Goal: Information Seeking & Learning: Check status

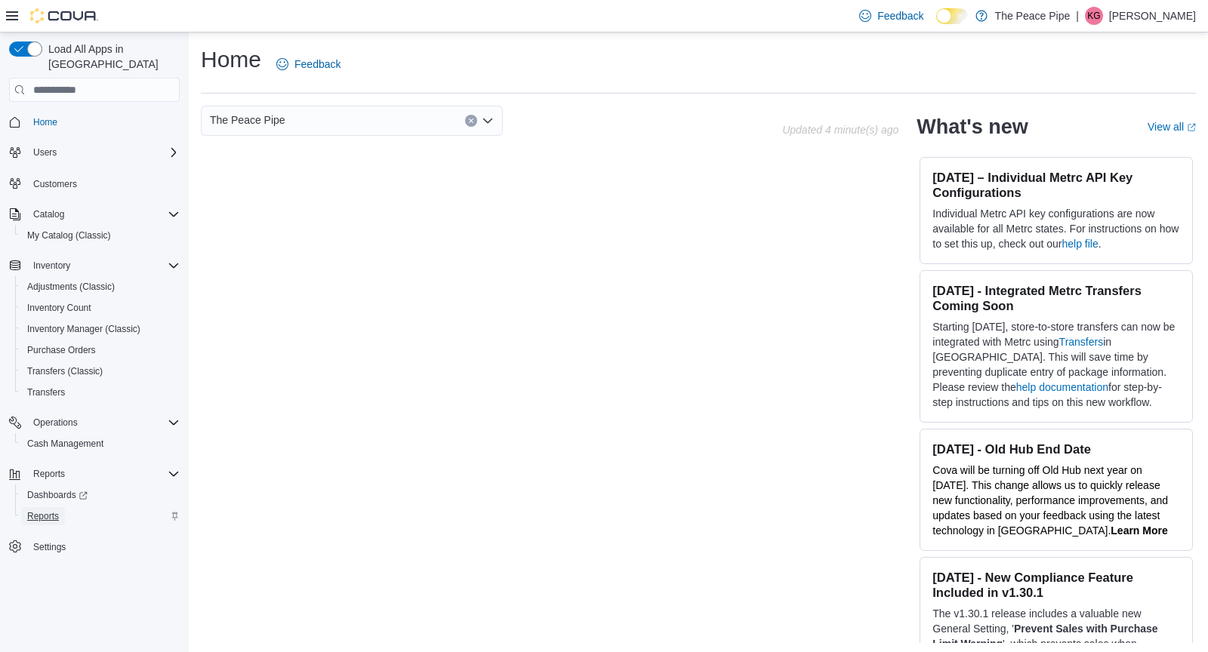
click at [42, 509] on span "Reports" at bounding box center [43, 516] width 32 height 18
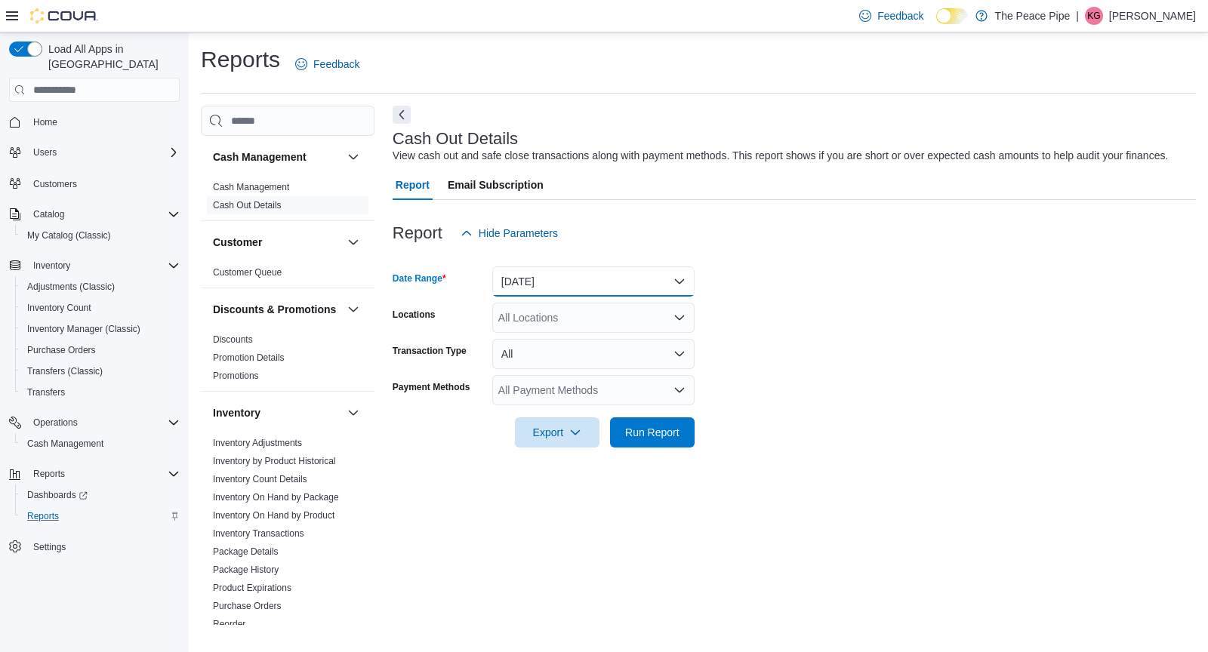
click at [568, 296] on button "Today" at bounding box center [593, 281] width 202 height 30
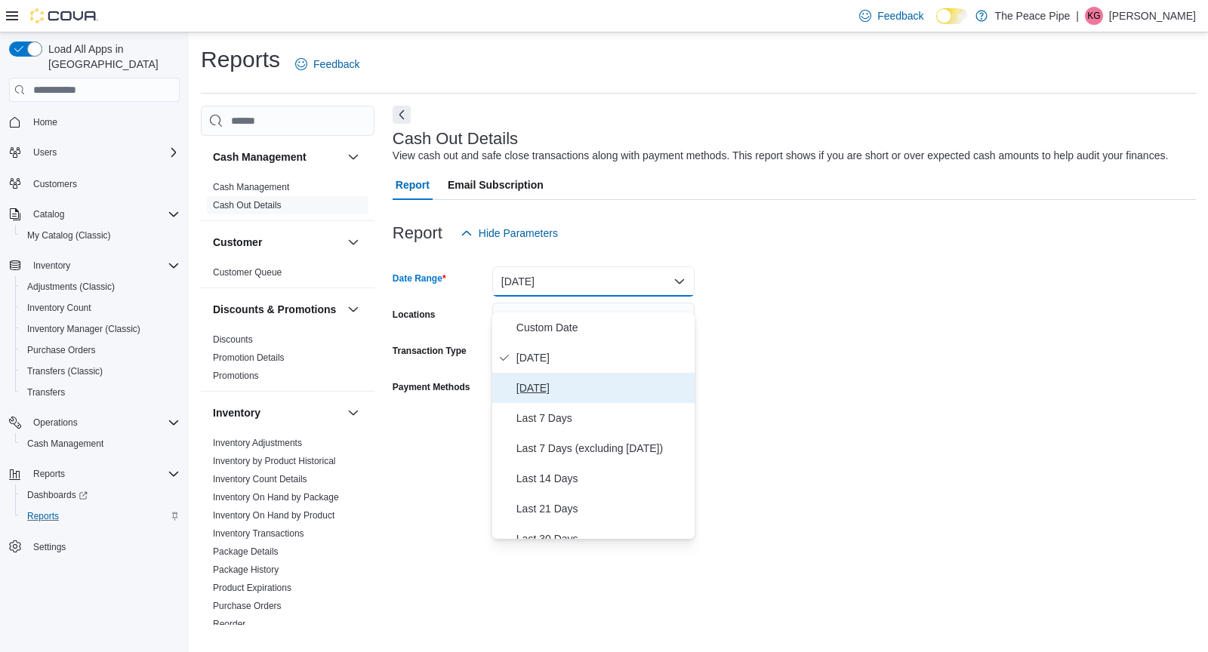
click at [548, 384] on span "Yesterday" at bounding box center [602, 388] width 172 height 18
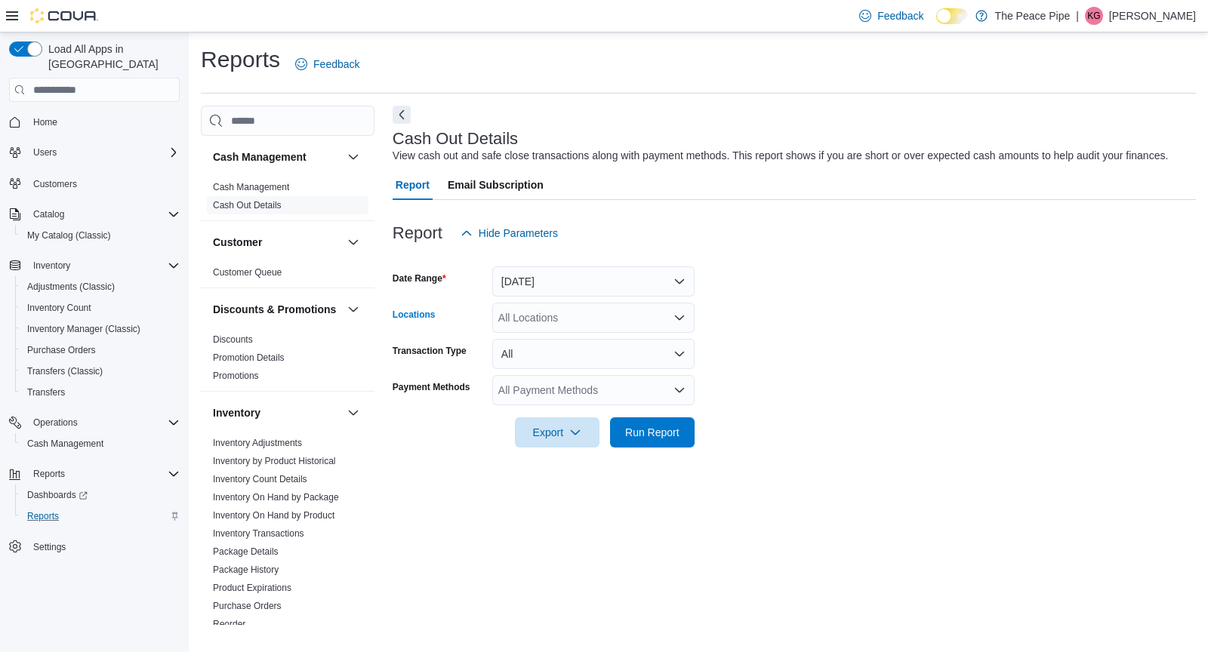
click at [568, 333] on div "All Locations" at bounding box center [593, 318] width 202 height 30
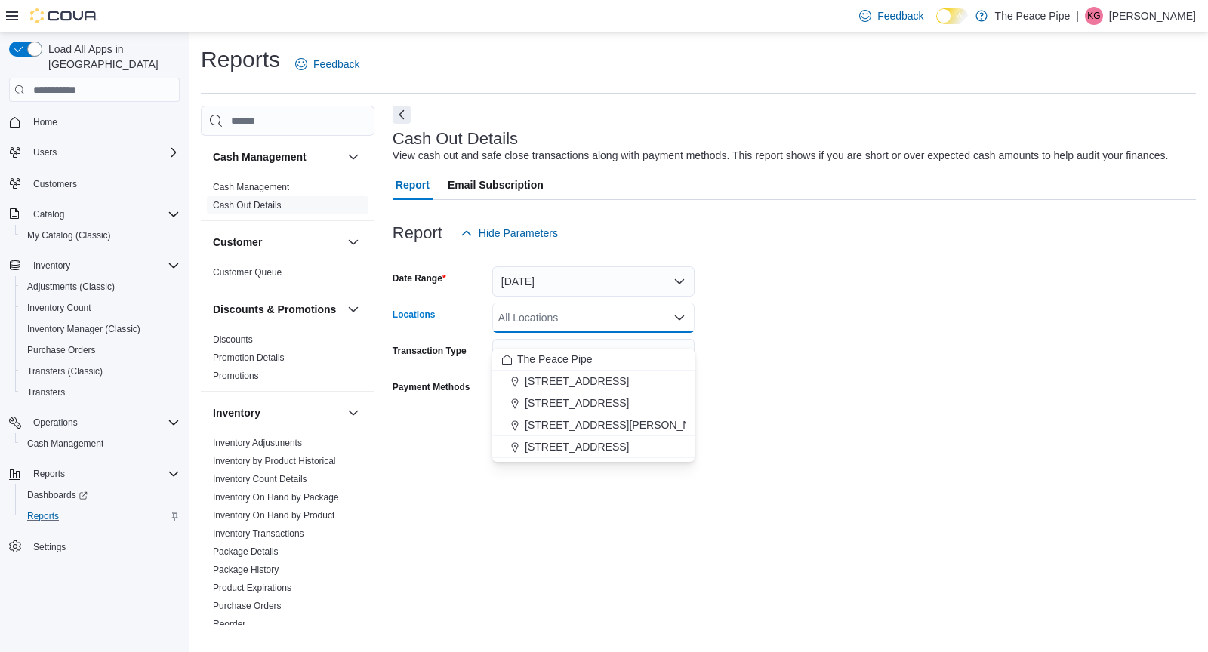
click at [560, 377] on span "1 King St E." at bounding box center [577, 381] width 104 height 15
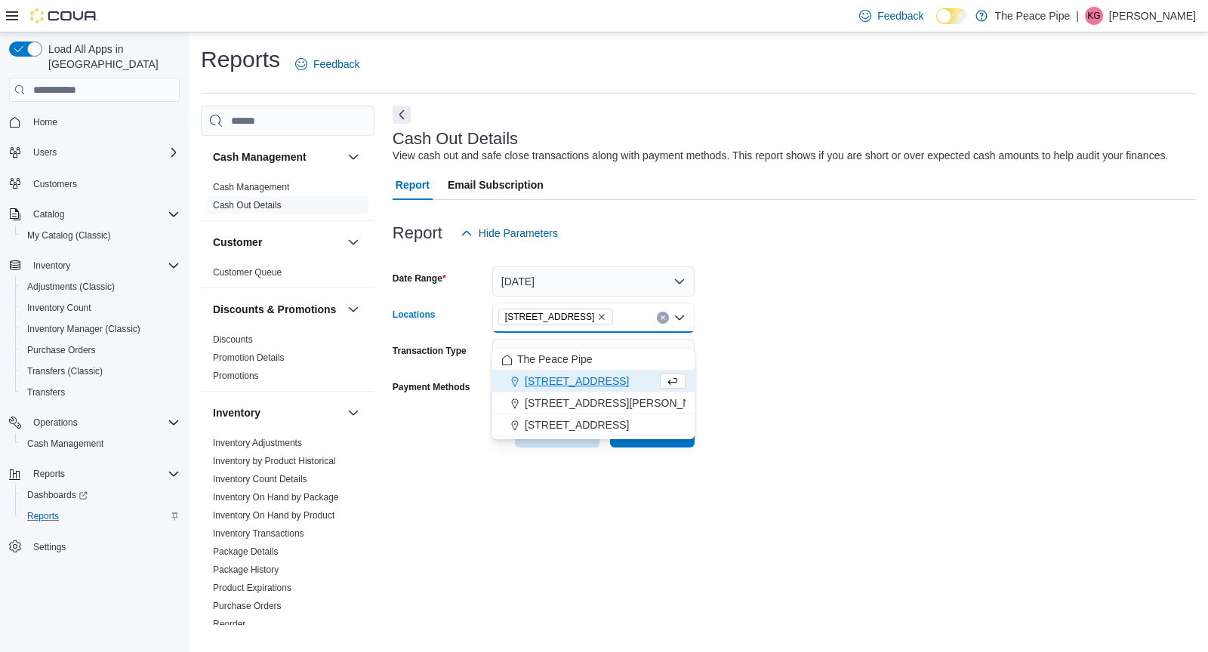
click at [743, 409] on form "Date Range Yesterday Locations 1 King St E. Combo box. Selected. 1 King St E.. …" at bounding box center [793, 347] width 803 height 199
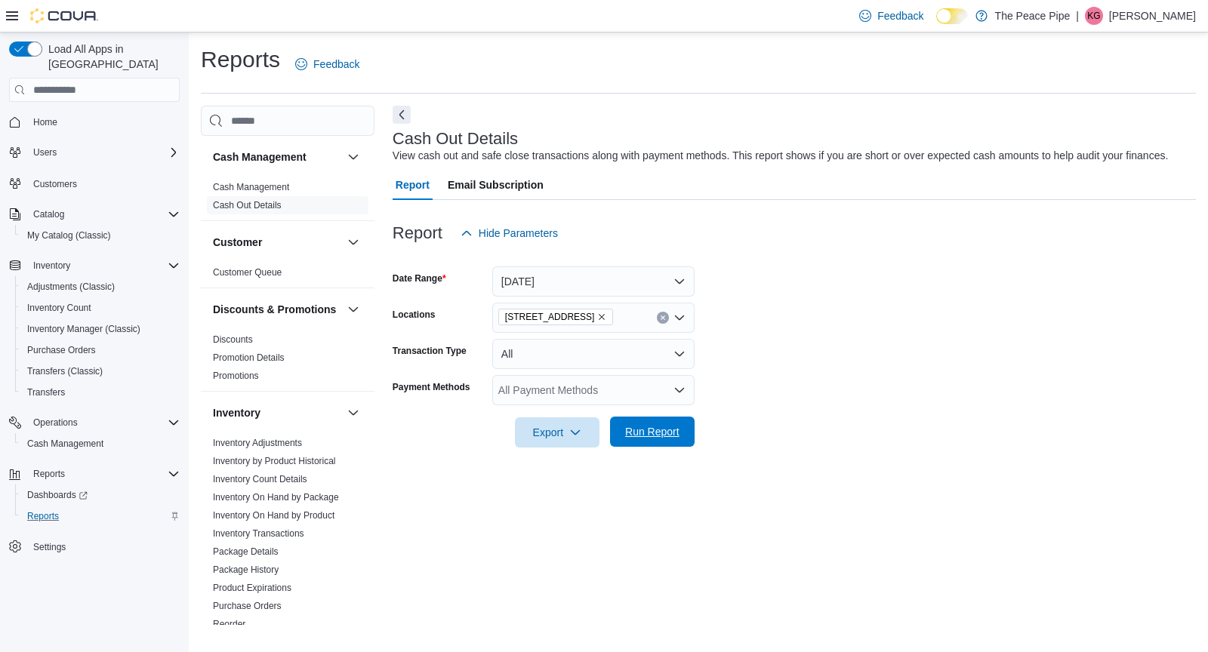
click at [672, 439] on span "Run Report" at bounding box center [652, 432] width 66 height 30
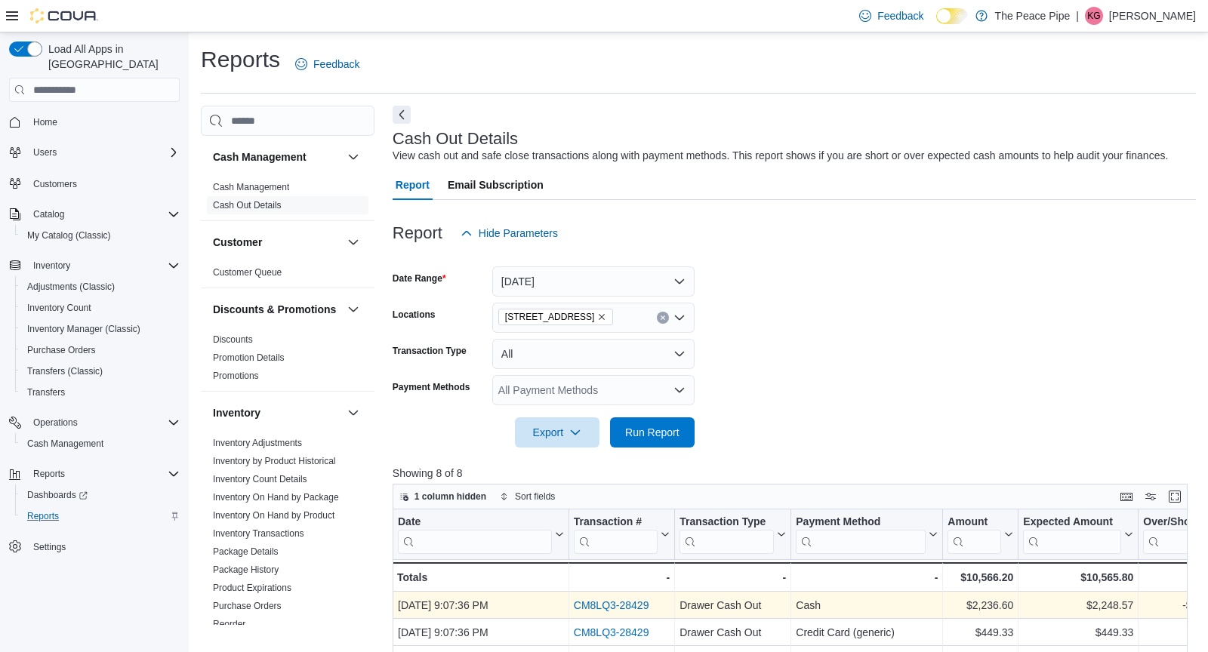
click at [620, 611] on link "CM8LQ3-28429" at bounding box center [611, 605] width 75 height 12
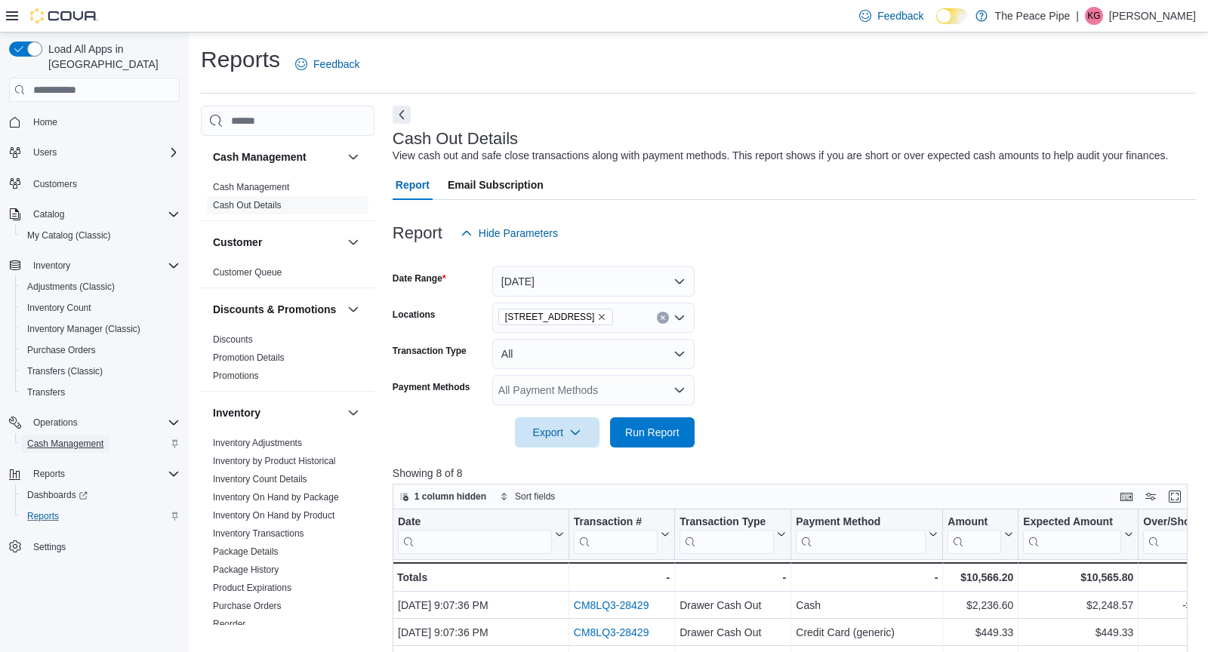
click at [81, 438] on span "Cash Management" at bounding box center [65, 444] width 76 height 12
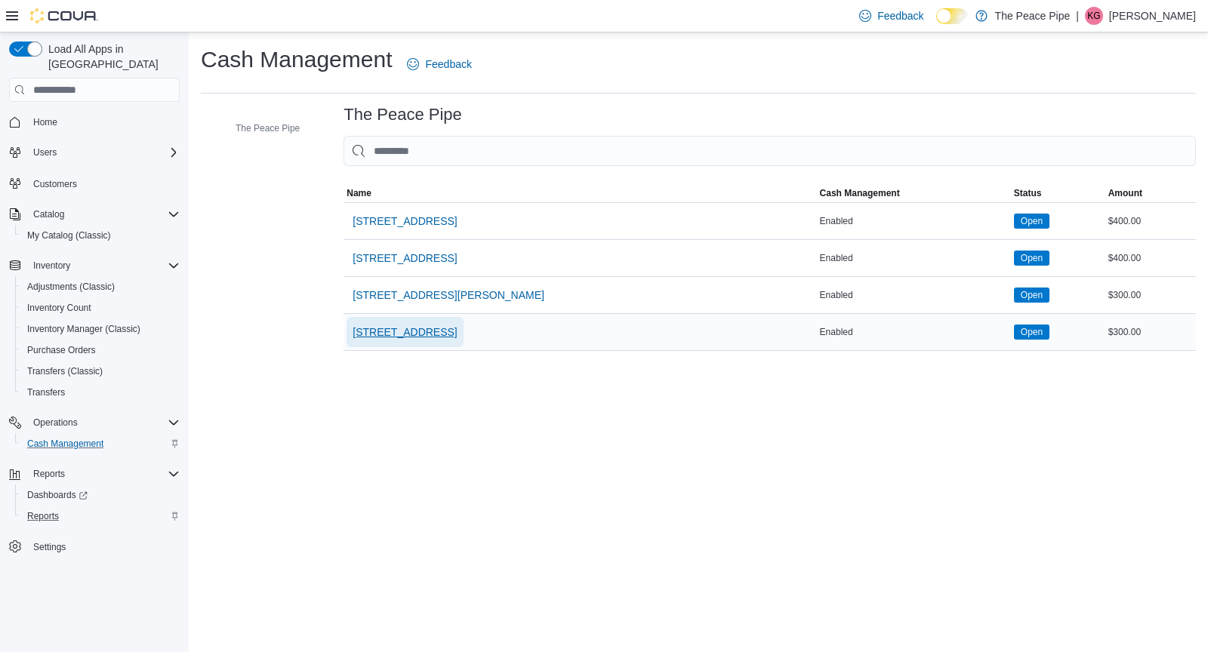
click at [397, 334] on span "465 Bayly St W" at bounding box center [404, 332] width 104 height 15
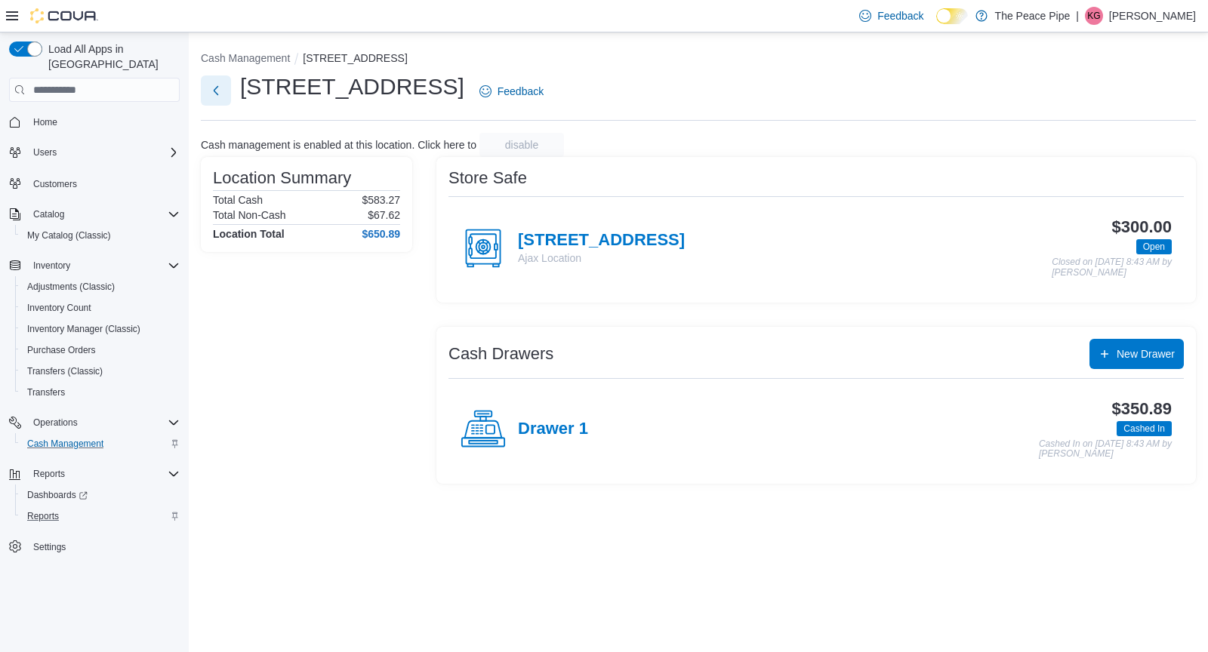
click at [218, 97] on button "Next" at bounding box center [216, 90] width 30 height 30
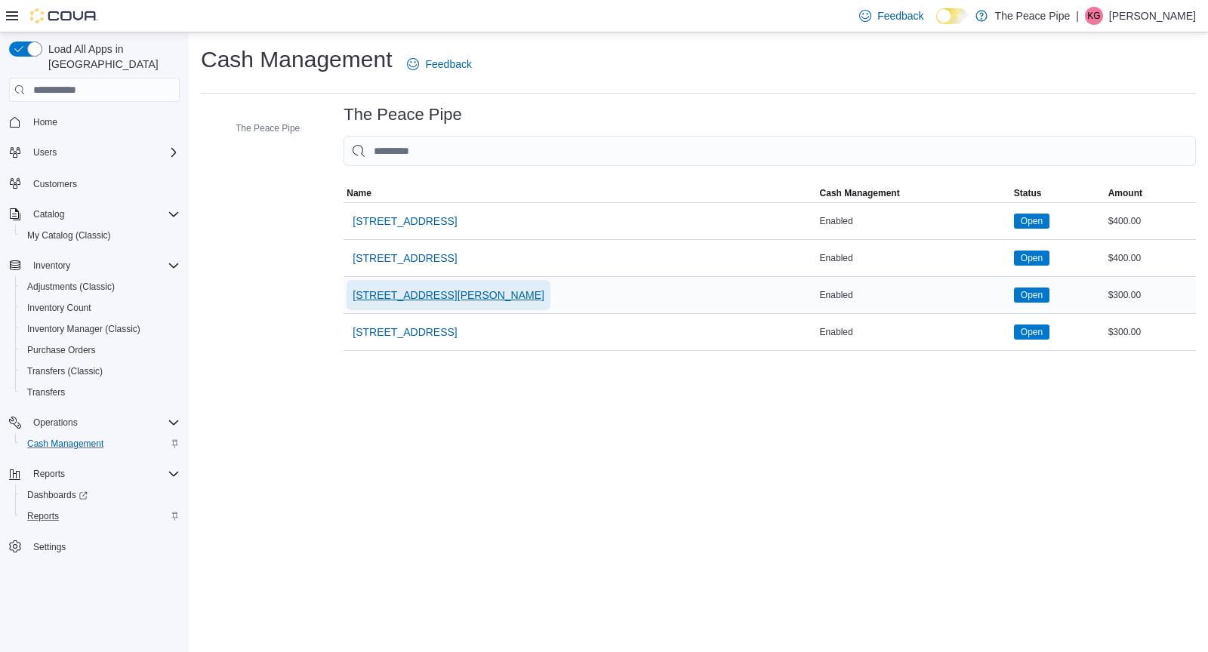
click at [412, 295] on span "408 George St. N" at bounding box center [448, 295] width 192 height 15
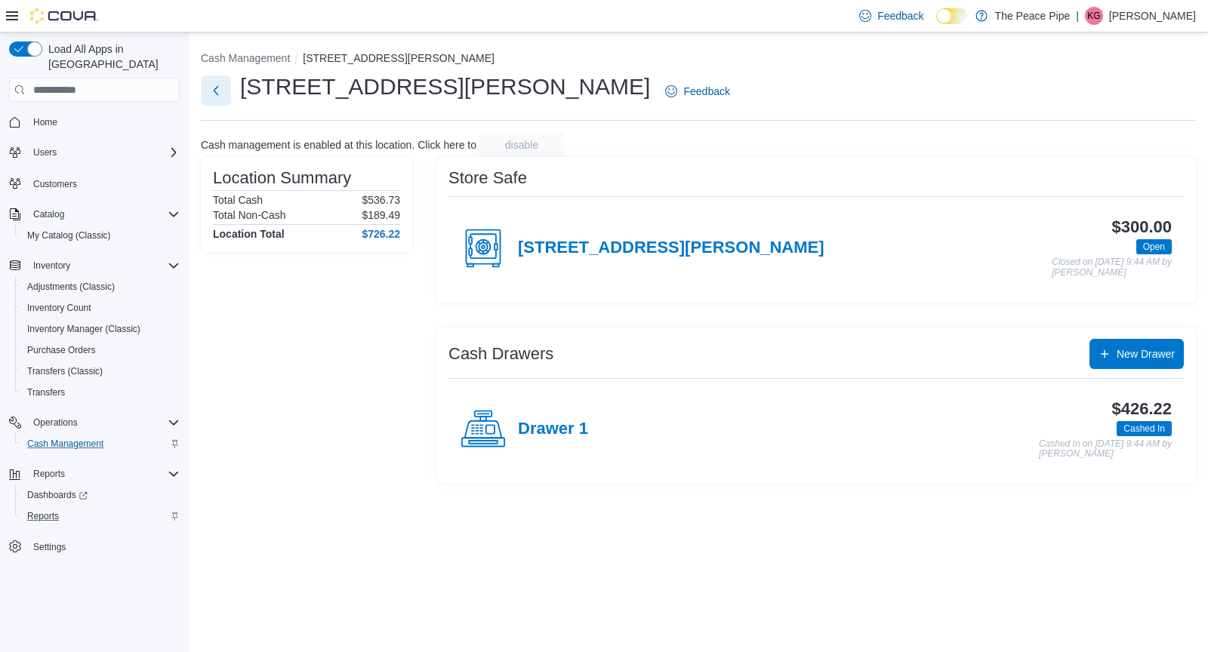
click at [214, 93] on button "Next" at bounding box center [216, 90] width 30 height 30
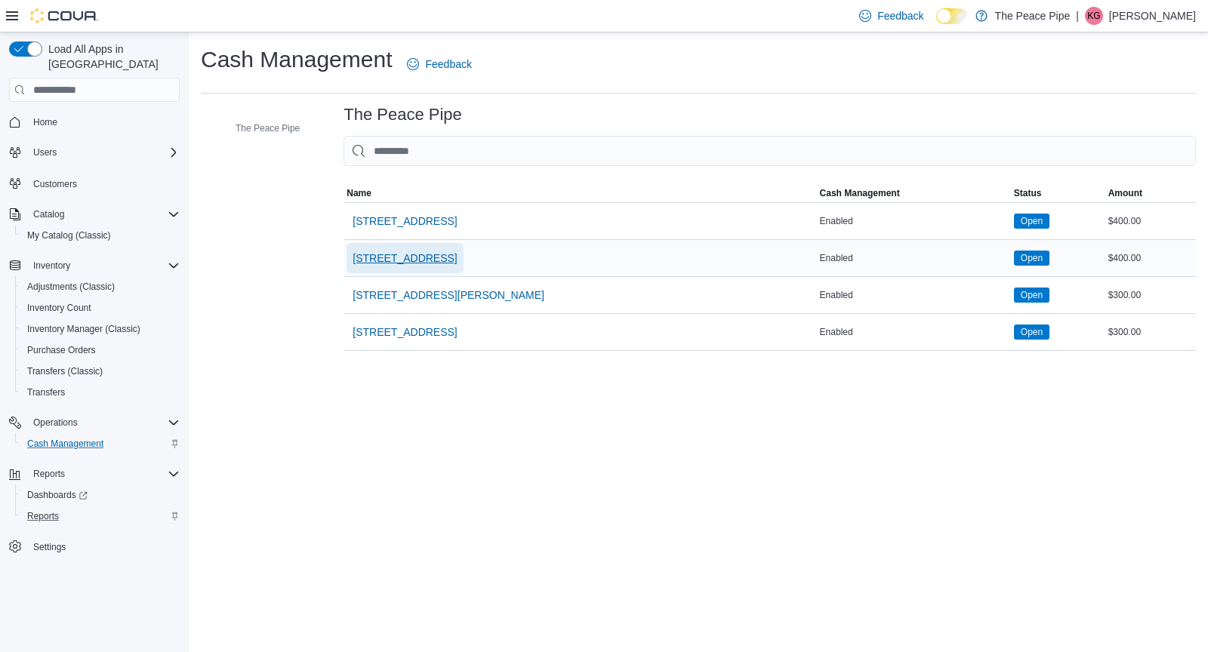
click at [381, 251] on span "31 Celina St" at bounding box center [404, 258] width 104 height 15
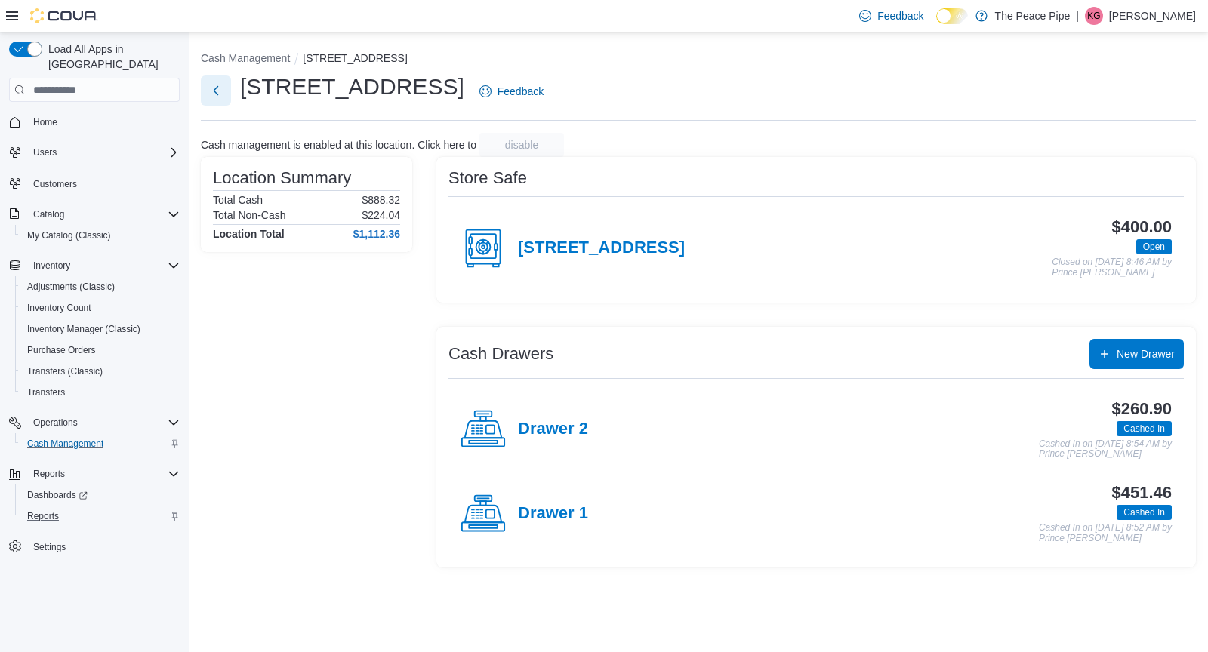
click at [218, 79] on button "Next" at bounding box center [216, 90] width 30 height 30
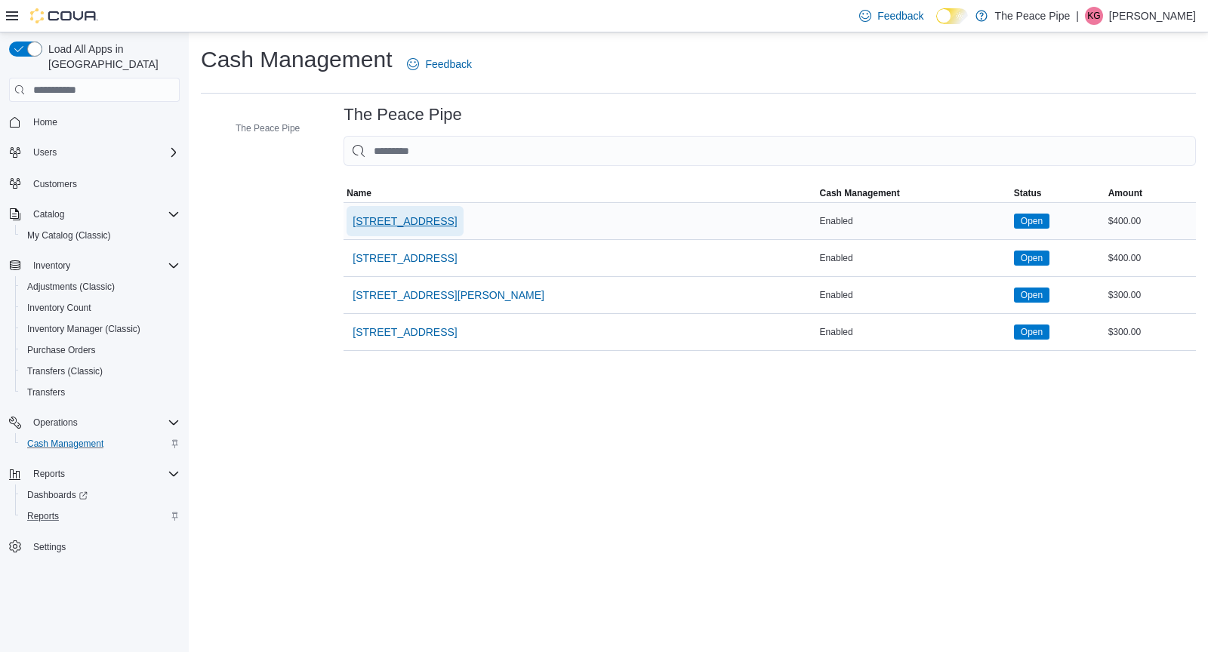
click at [389, 224] on span "1 King St E." at bounding box center [404, 221] width 104 height 15
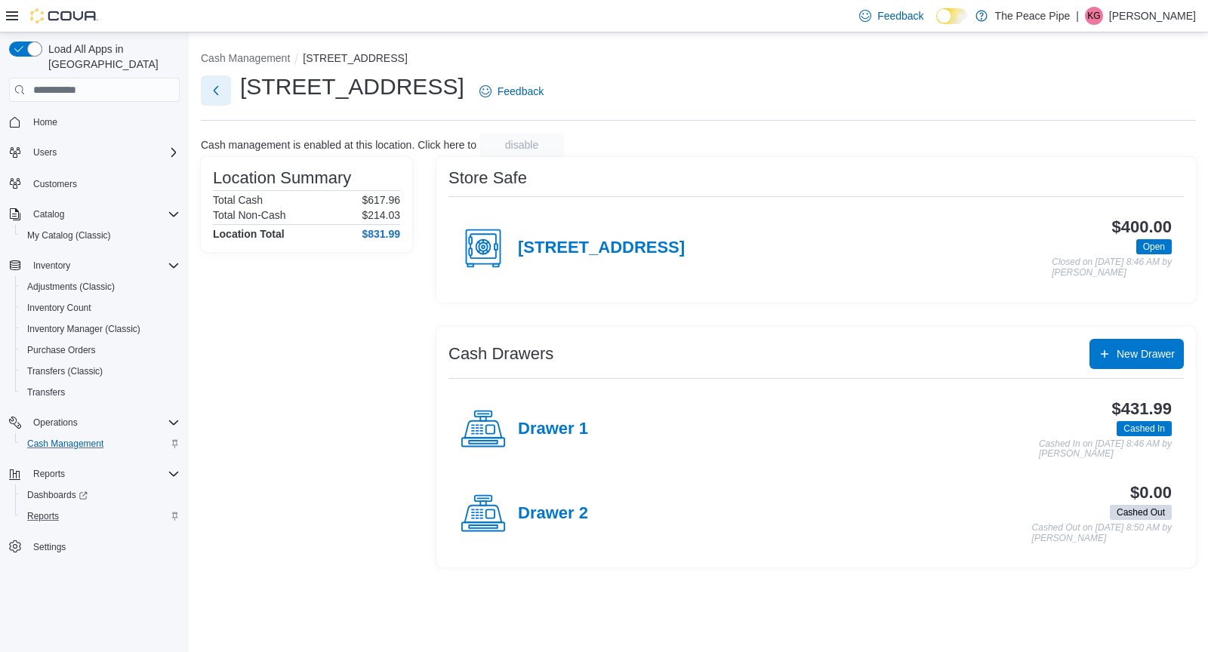
click at [221, 90] on button "Next" at bounding box center [216, 90] width 30 height 30
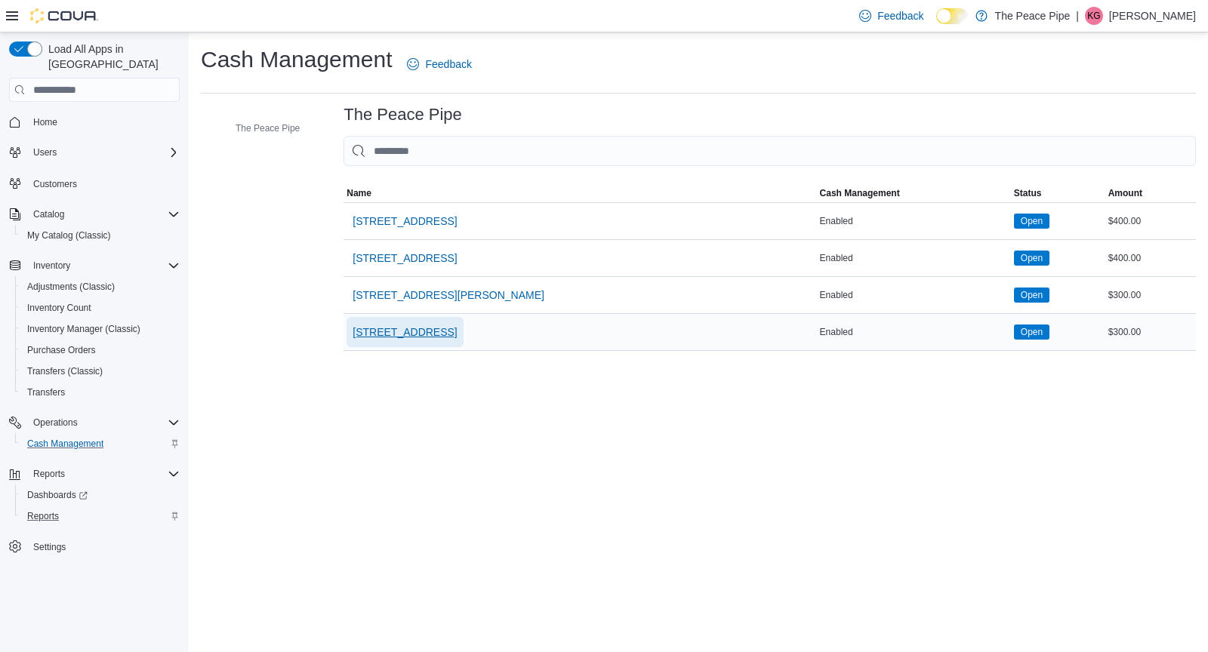
click at [382, 327] on span "465 Bayly St W" at bounding box center [404, 332] width 104 height 15
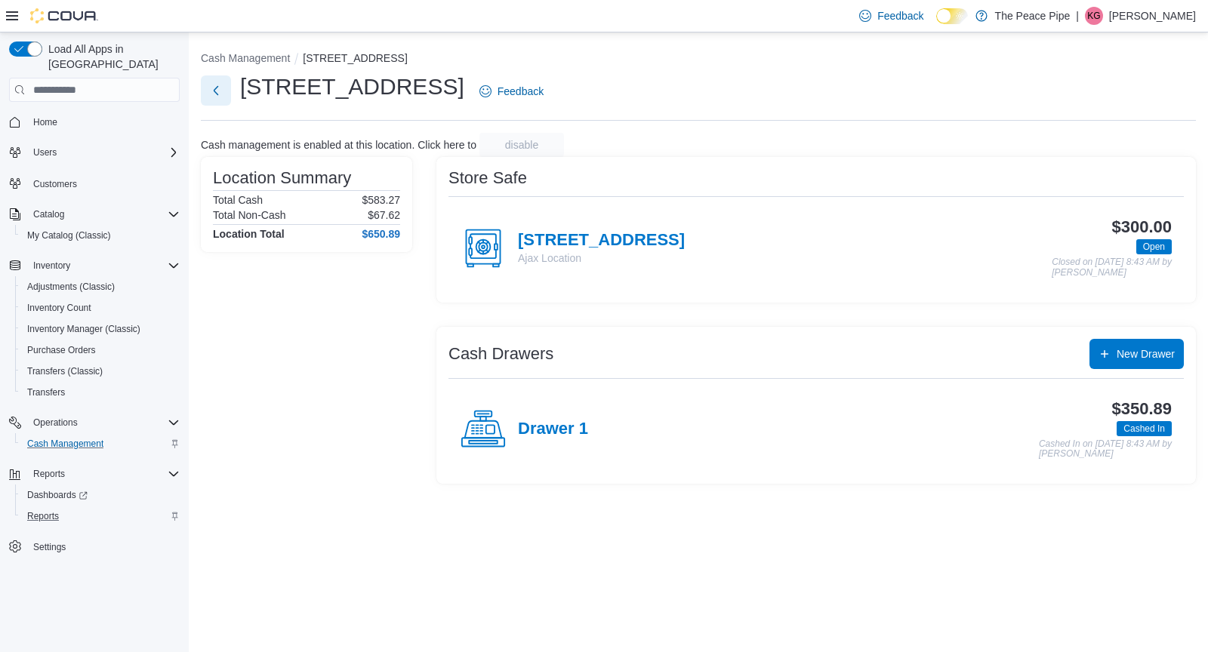
click at [221, 95] on button "Next" at bounding box center [216, 90] width 30 height 30
